Goal: Information Seeking & Learning: Check status

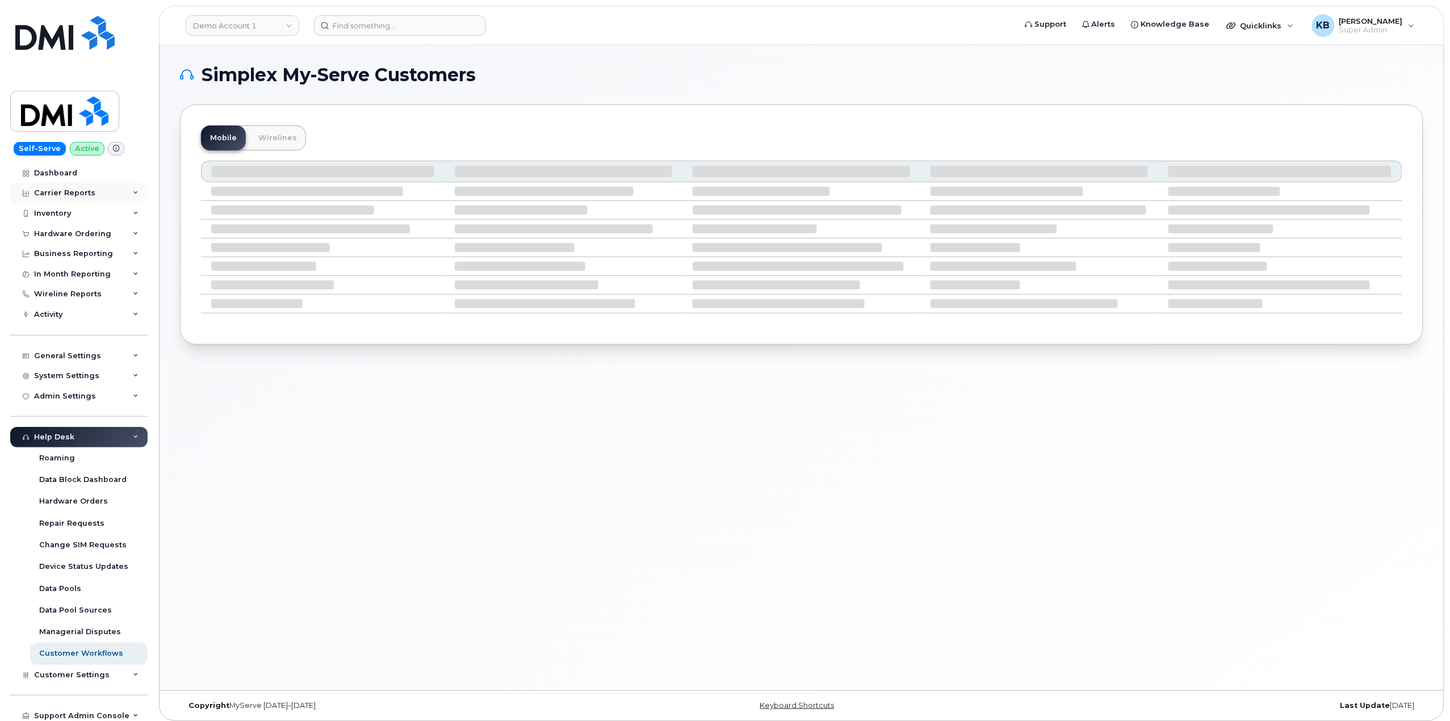
click at [123, 191] on div "Carrier Reports" at bounding box center [78, 193] width 137 height 20
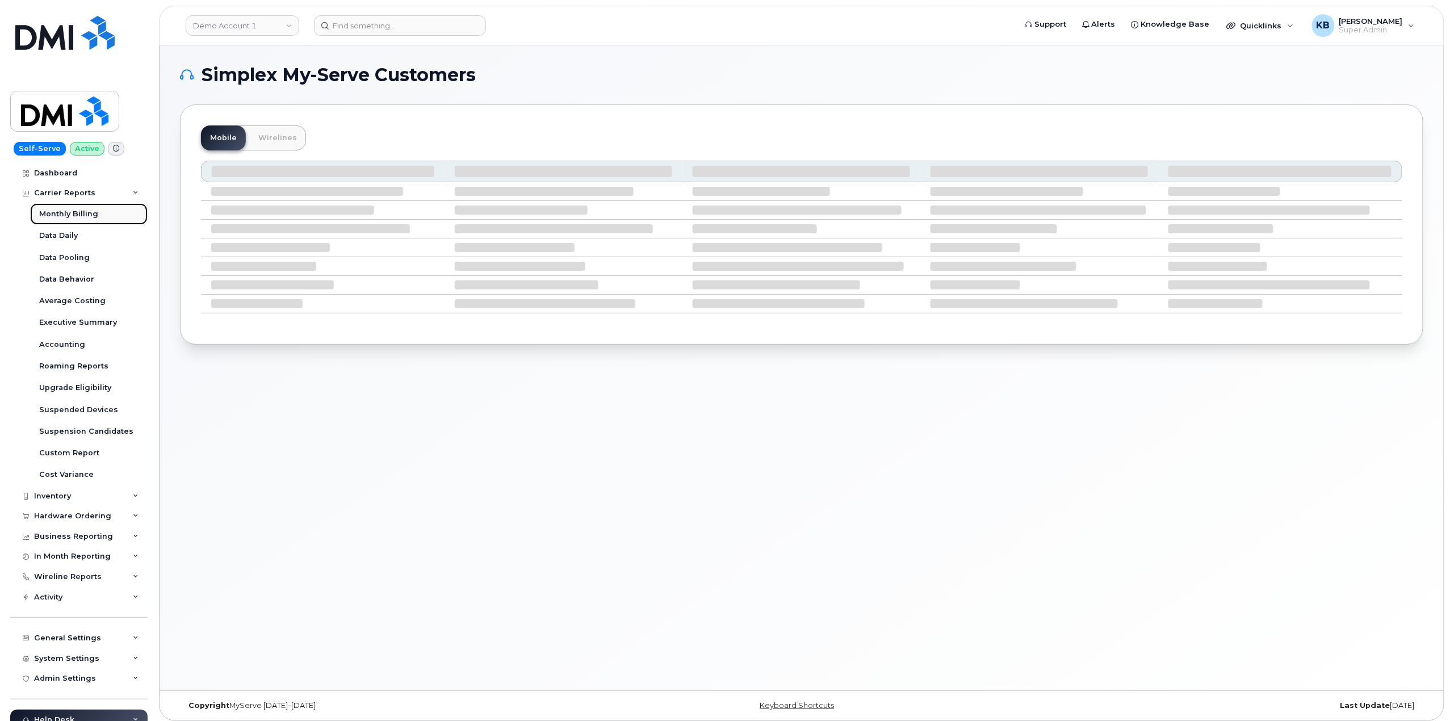
click at [67, 213] on div "Monthly Billing" at bounding box center [68, 214] width 59 height 10
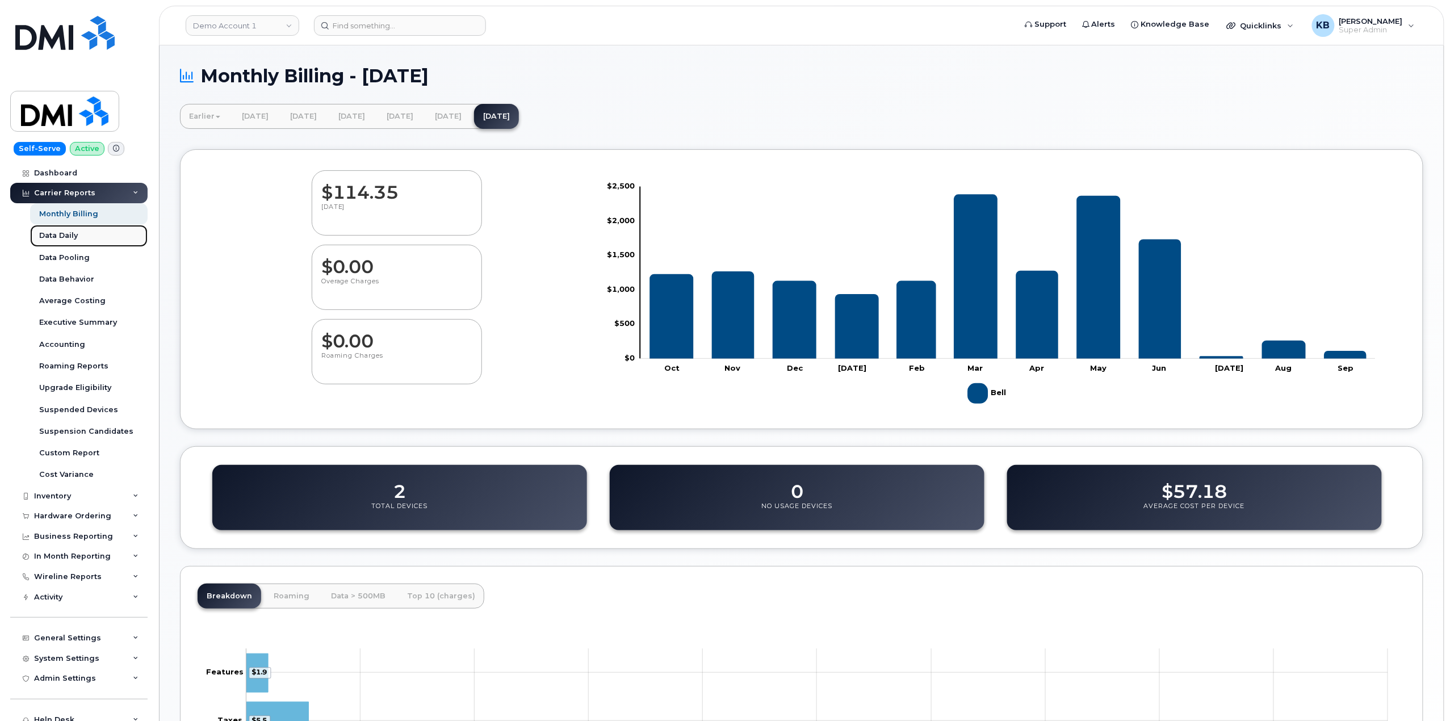
click at [53, 238] on div "Data Daily" at bounding box center [58, 235] width 39 height 10
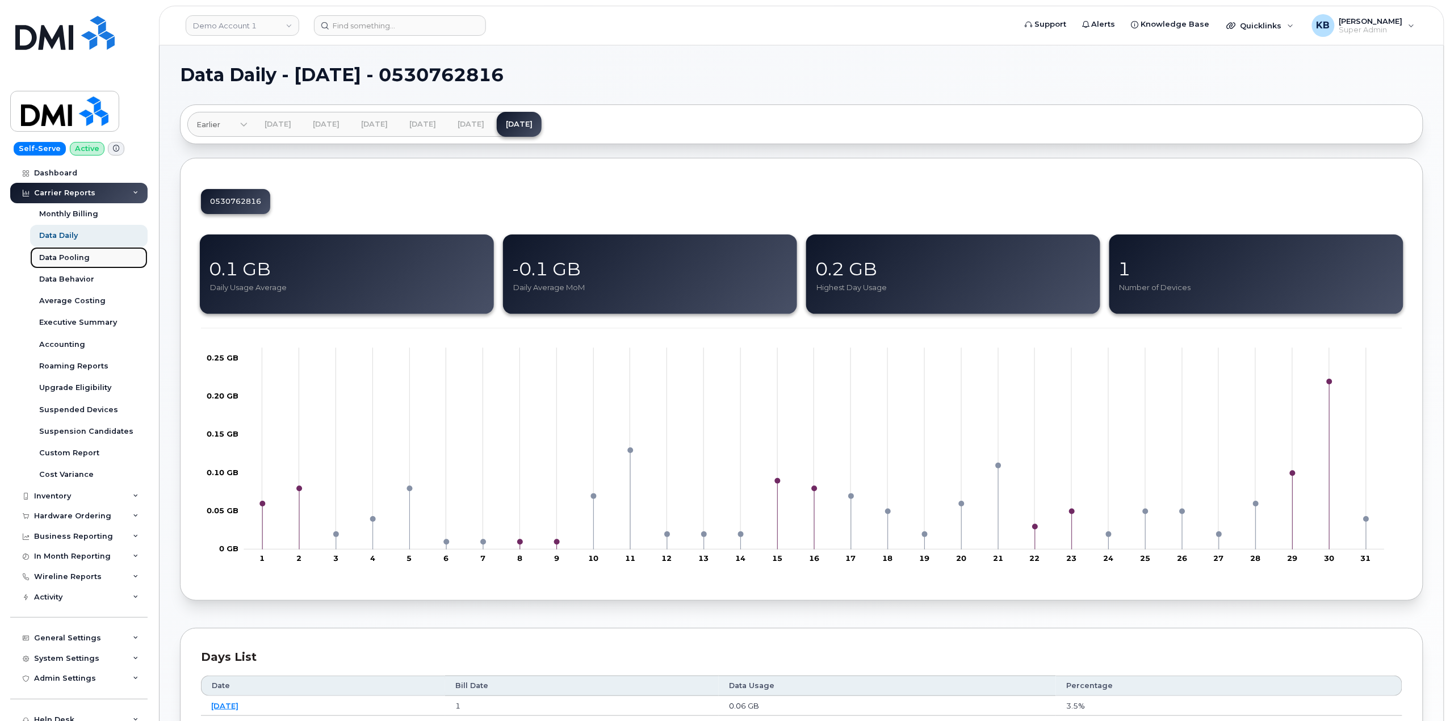
click at [78, 266] on link "Data Pooling" at bounding box center [88, 258] width 117 height 22
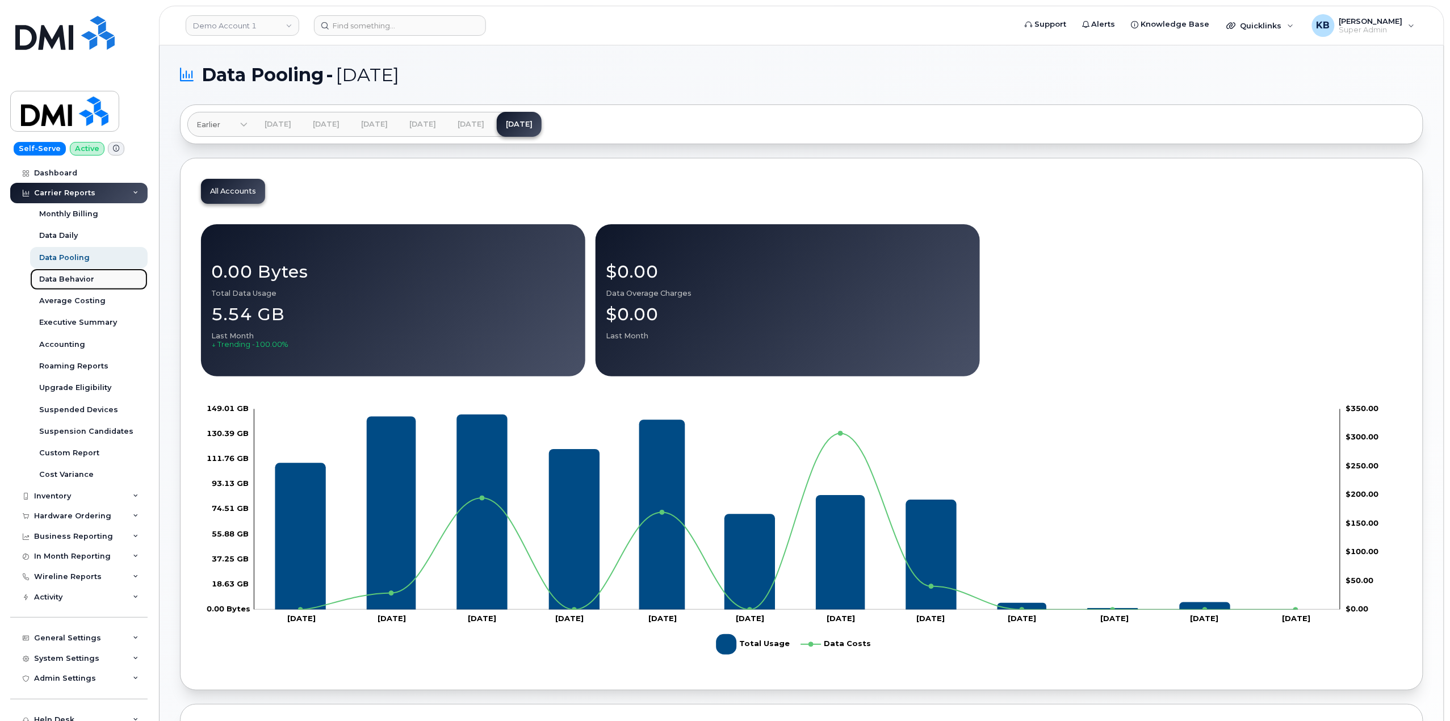
click at [93, 280] on link "Data Behavior" at bounding box center [88, 279] width 117 height 22
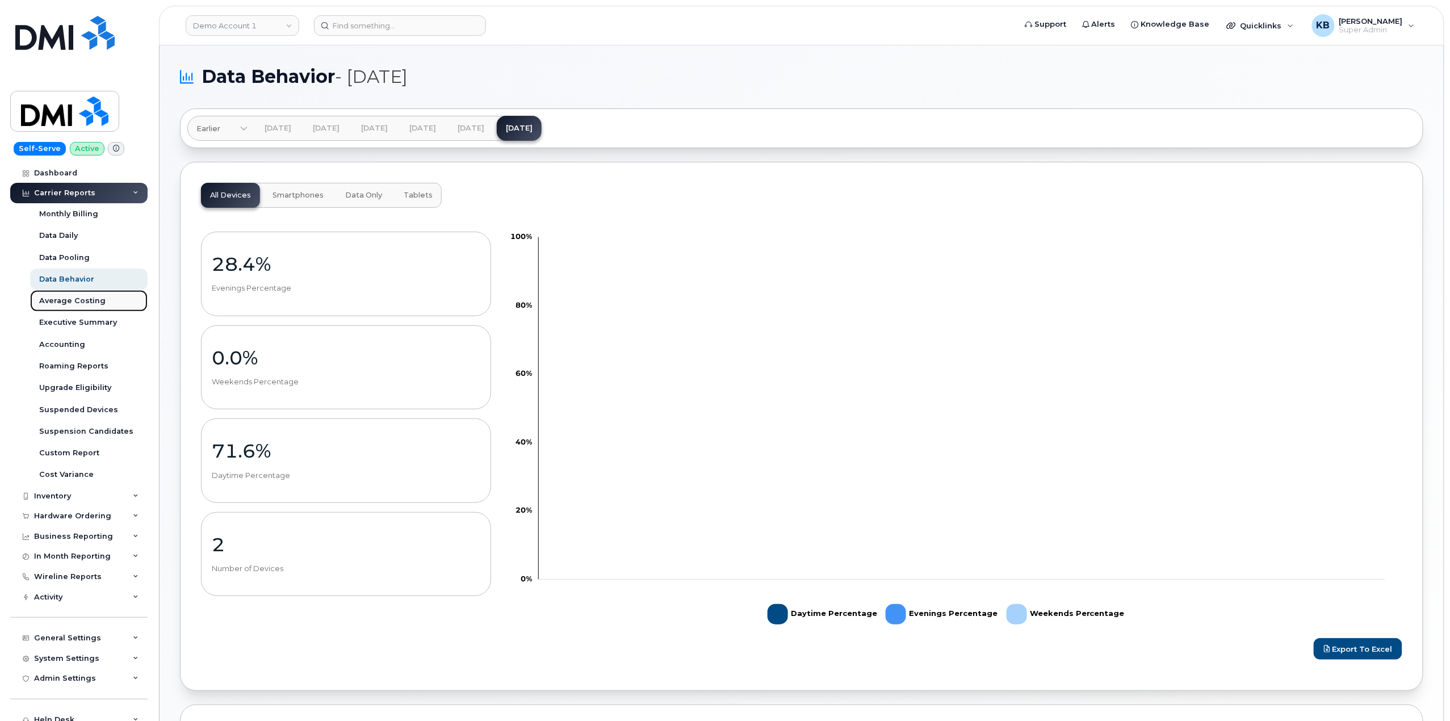
click at [78, 306] on div "Average Costing" at bounding box center [72, 301] width 66 height 10
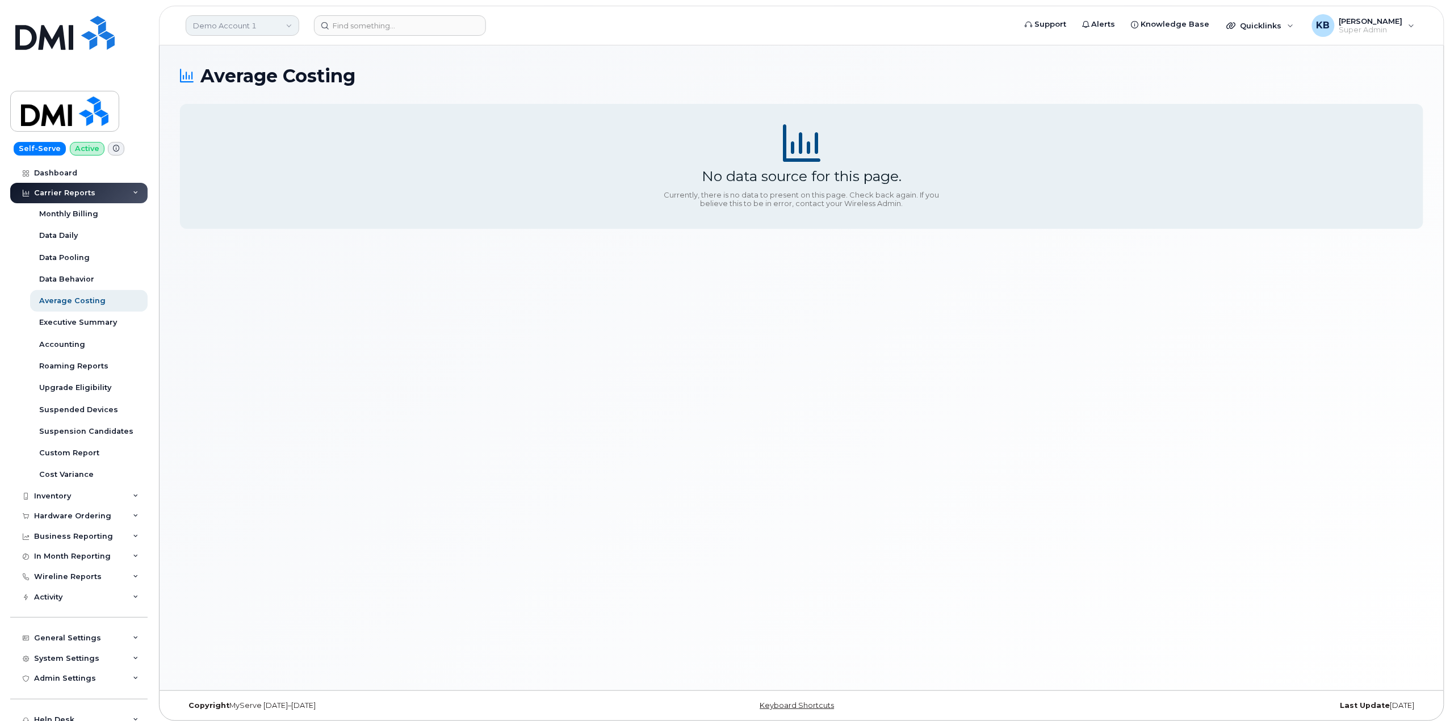
click at [242, 19] on link "Demo Account 1" at bounding box center [243, 25] width 114 height 20
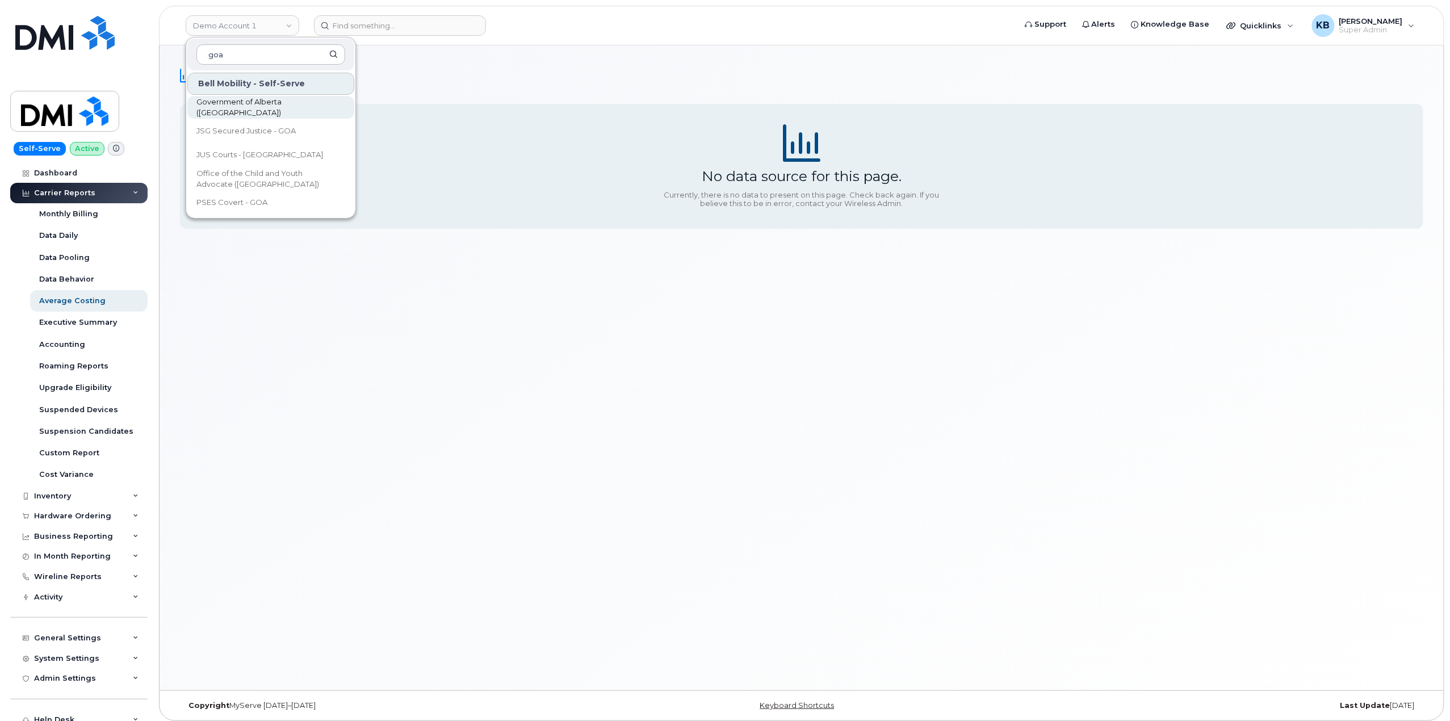
type input "goa"
click at [237, 103] on span "Government of Alberta (GOA)" at bounding box center [261, 107] width 131 height 22
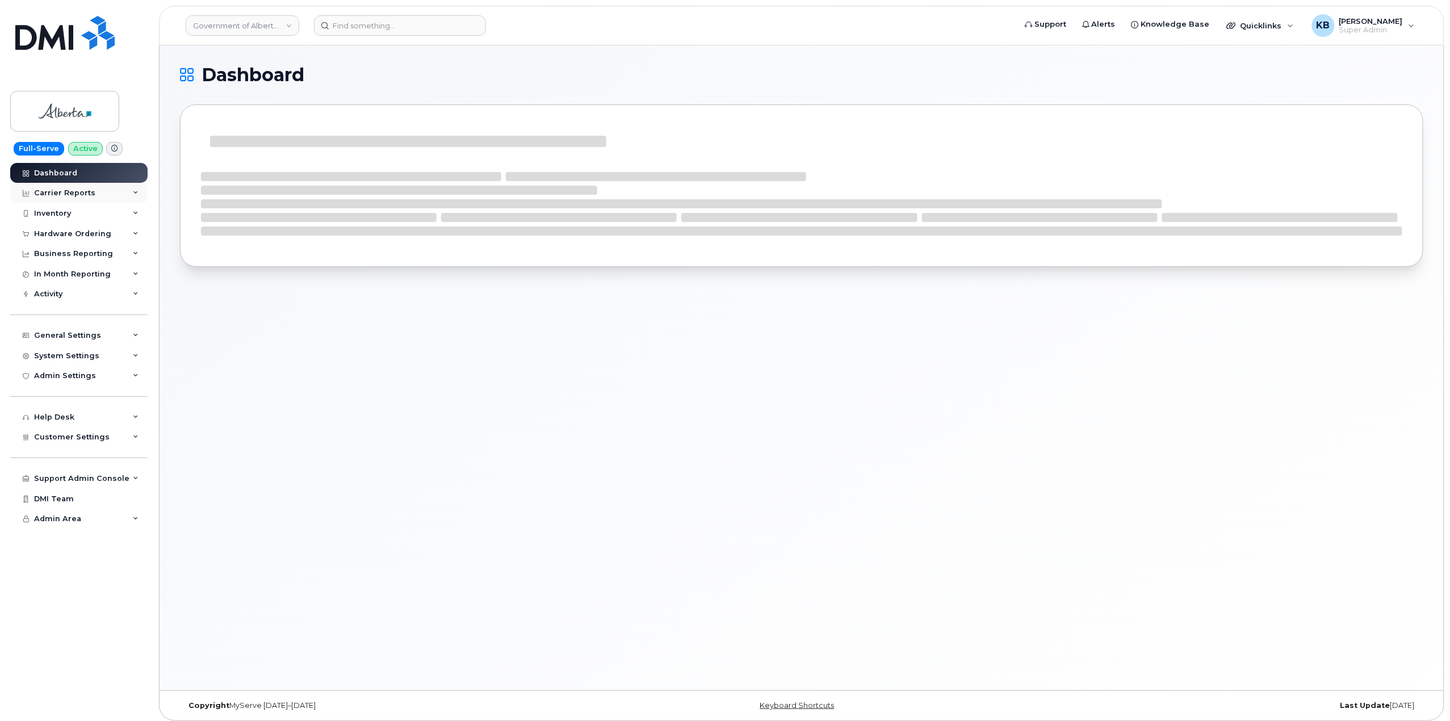
click at [144, 196] on div "Carrier Reports" at bounding box center [78, 193] width 137 height 20
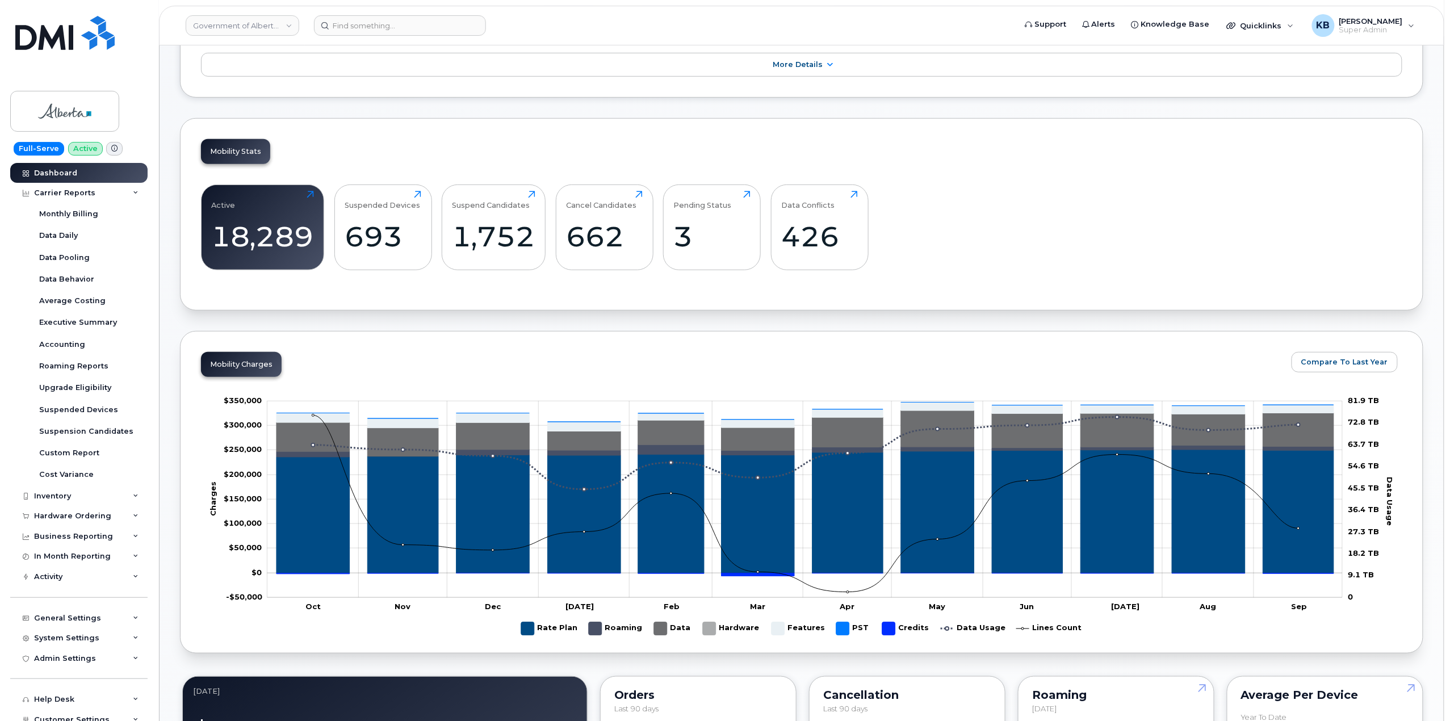
scroll to position [1059, 0]
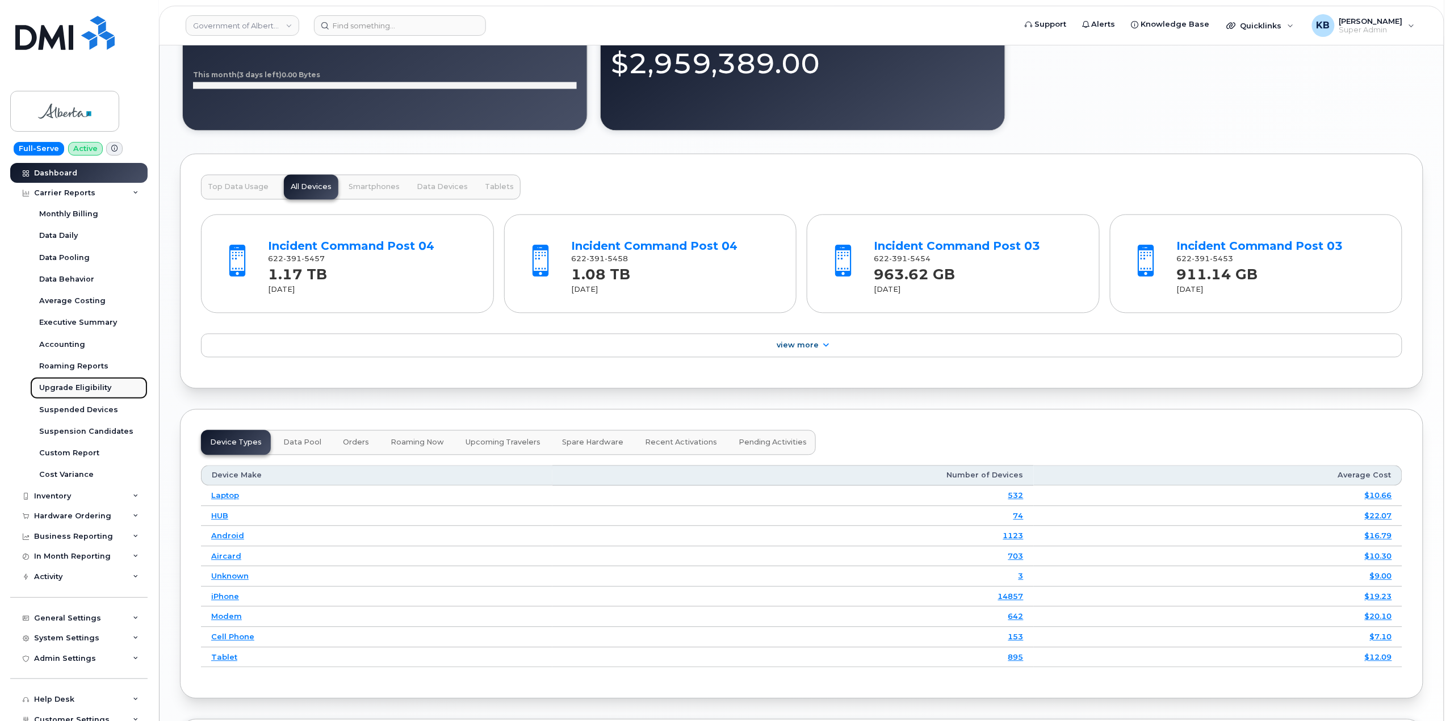
click at [91, 382] on link "Upgrade Eligibility" at bounding box center [88, 388] width 117 height 22
